Goal: Task Accomplishment & Management: Manage account settings

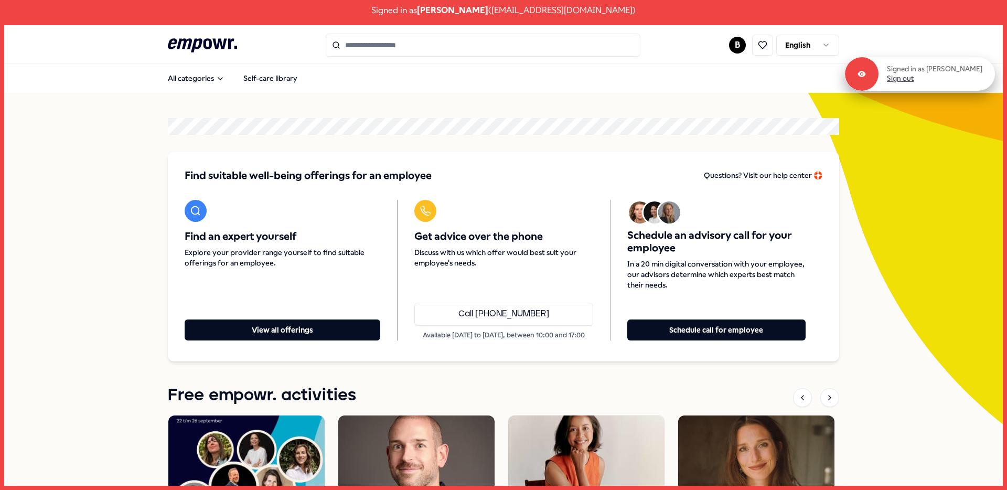
click at [913, 82] on link "Sign out" at bounding box center [900, 78] width 27 height 9
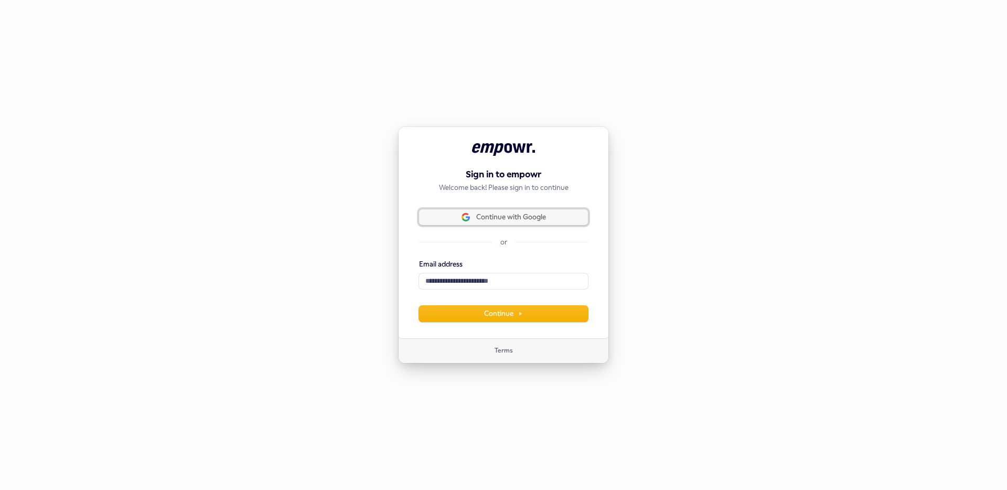
click at [478, 219] on span "Continue with Google" at bounding box center [511, 216] width 70 height 9
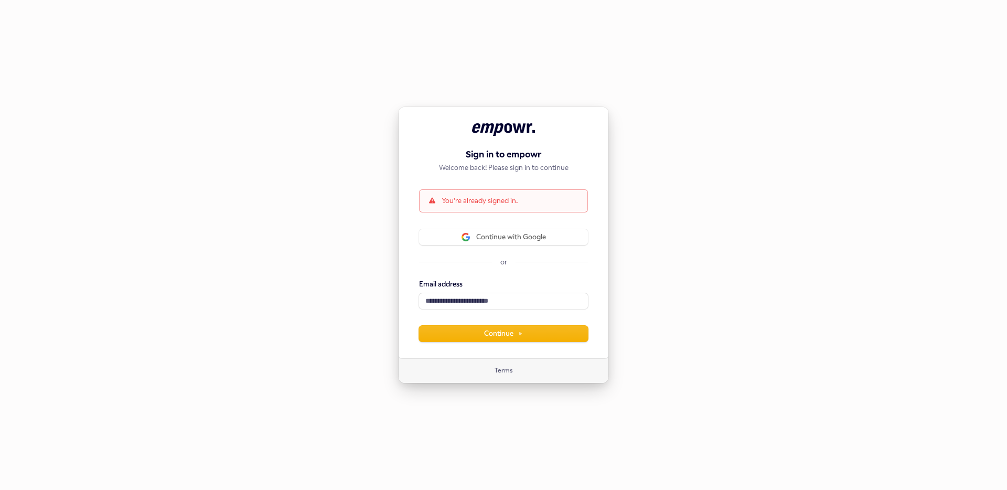
click at [521, 228] on div "Sign in to empowr Welcome back! Please sign in to continue You're already signe…" at bounding box center [503, 232] width 211 height 252
click at [520, 230] on button "Continue with Google" at bounding box center [503, 237] width 169 height 16
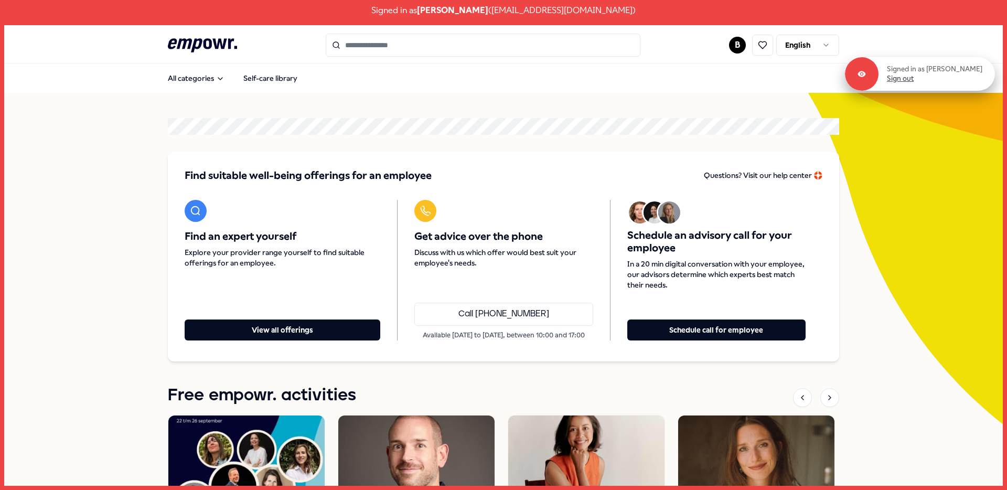
click at [913, 80] on link "Sign out" at bounding box center [900, 78] width 27 height 9
